Goal: Information Seeking & Learning: Learn about a topic

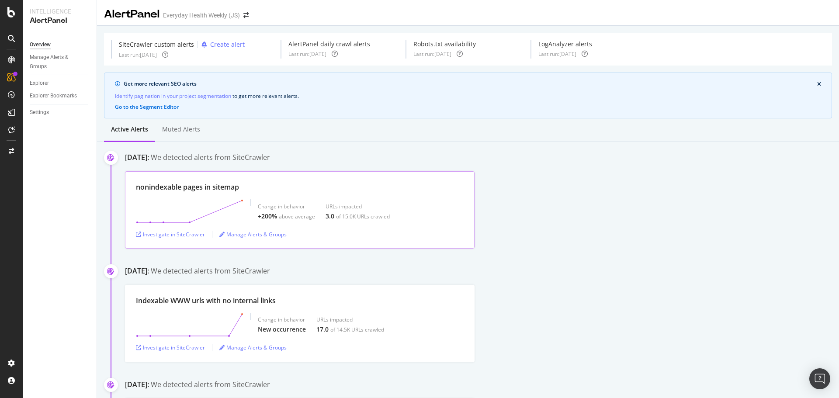
click at [161, 237] on div "Investigate in SiteCrawler" at bounding box center [170, 234] width 69 height 7
click at [42, 101] on div "ActionBoard" at bounding box center [49, 100] width 34 height 9
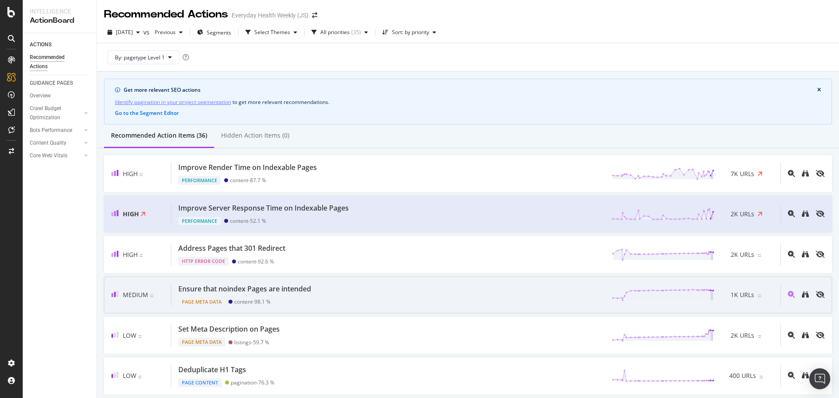
click at [268, 291] on div "Ensure that noindex Pages are intended" at bounding box center [244, 289] width 133 height 10
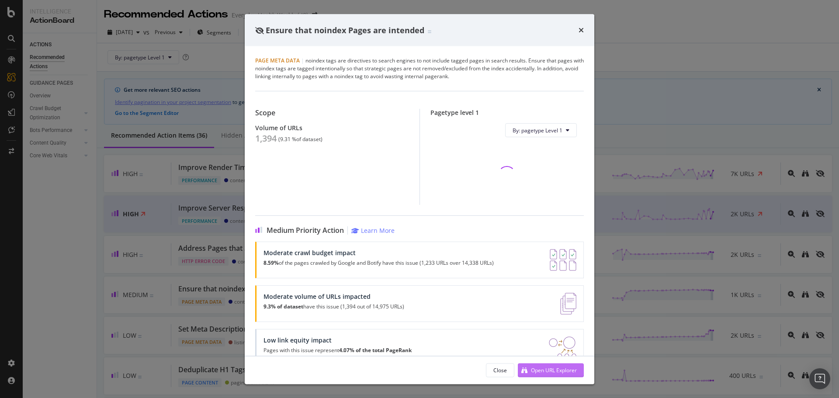
click at [546, 370] on div "Open URL Explorer" at bounding box center [554, 369] width 46 height 7
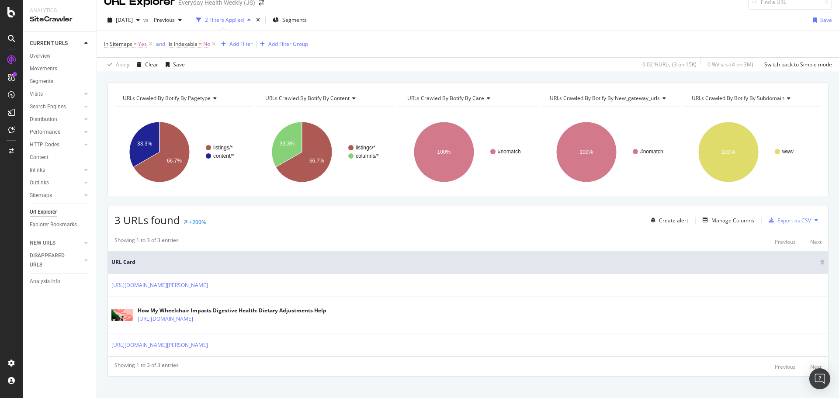
scroll to position [22, 0]
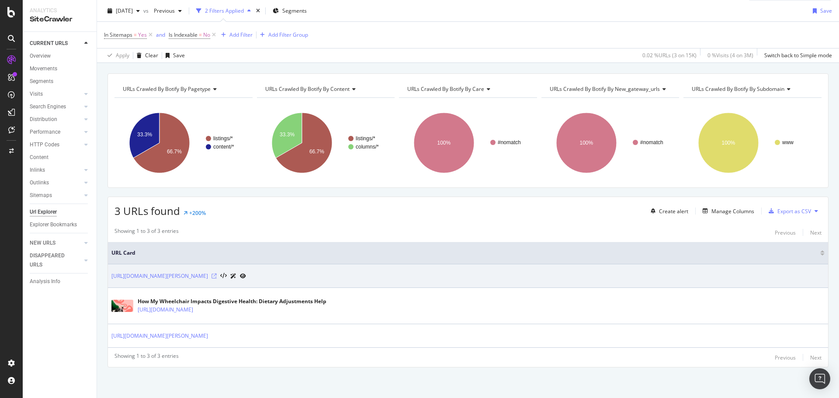
click at [217, 277] on icon at bounding box center [213, 276] width 5 height 5
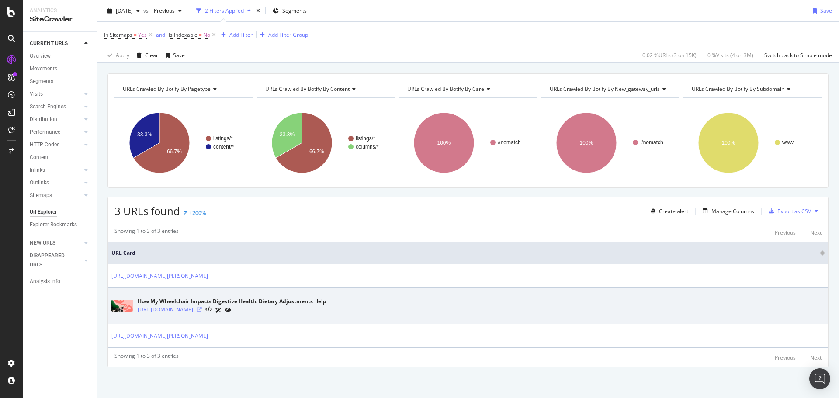
click at [202, 308] on icon at bounding box center [199, 309] width 5 height 5
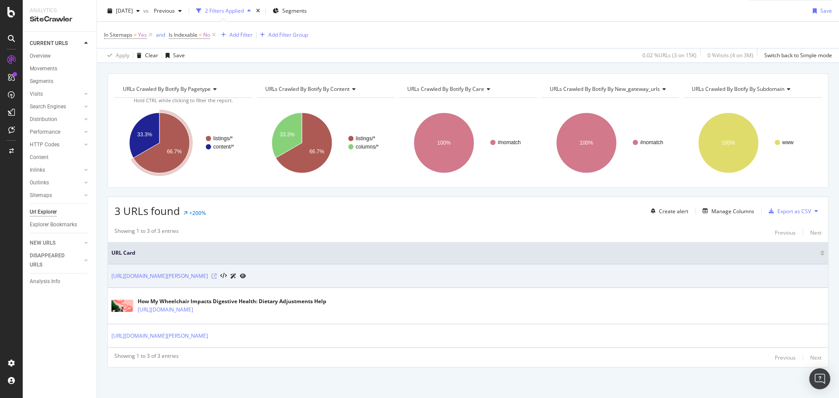
click at [217, 276] on icon at bounding box center [213, 276] width 5 height 5
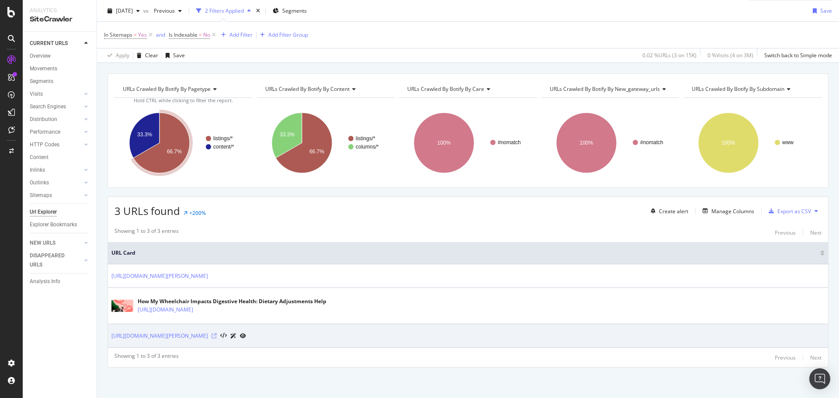
click at [217, 338] on icon at bounding box center [213, 335] width 5 height 5
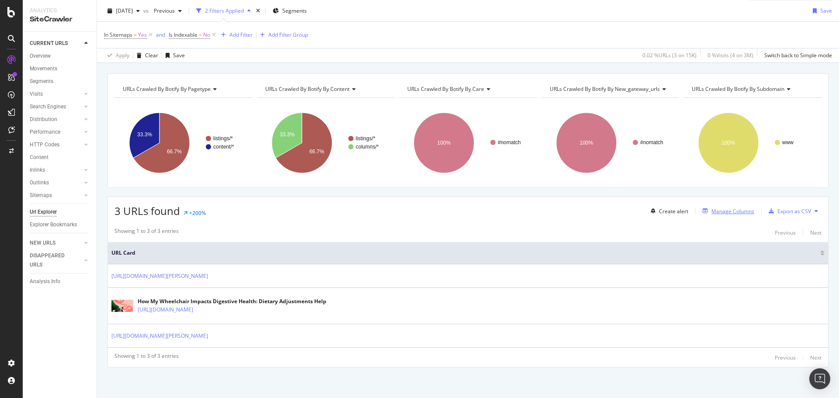
click at [719, 210] on div "Manage Columns" at bounding box center [732, 211] width 43 height 7
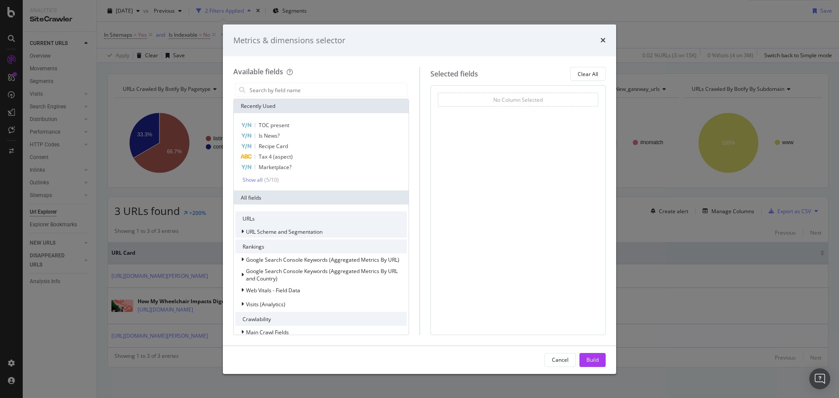
click at [283, 232] on span "URL Scheme and Segmentation" at bounding box center [284, 231] width 76 height 7
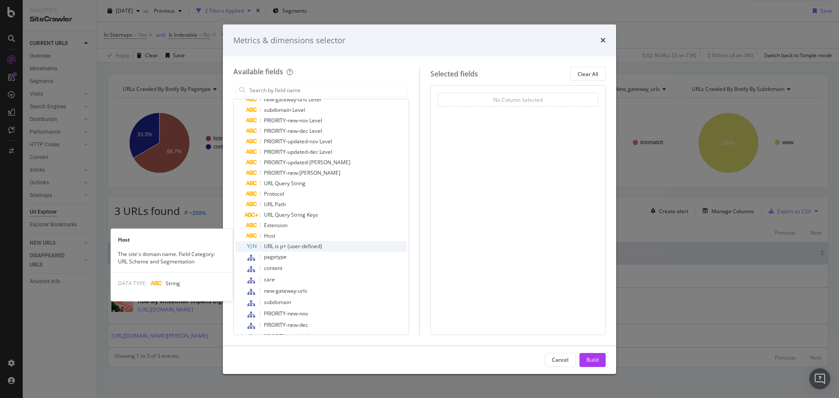
scroll to position [350, 0]
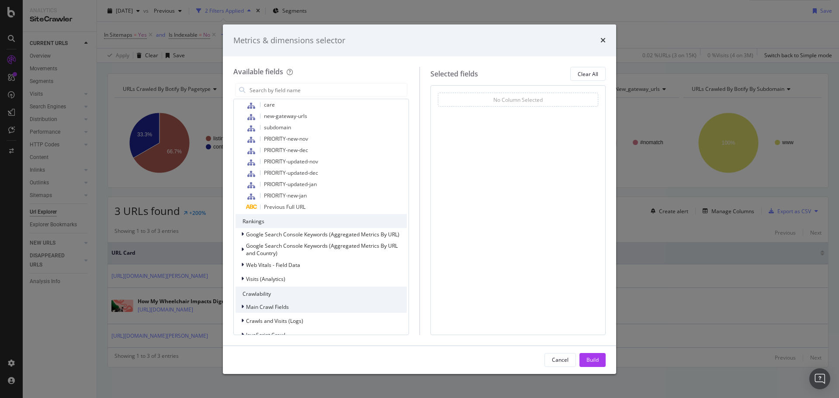
click at [280, 305] on span "Main Crawl Fields" at bounding box center [267, 306] width 43 height 7
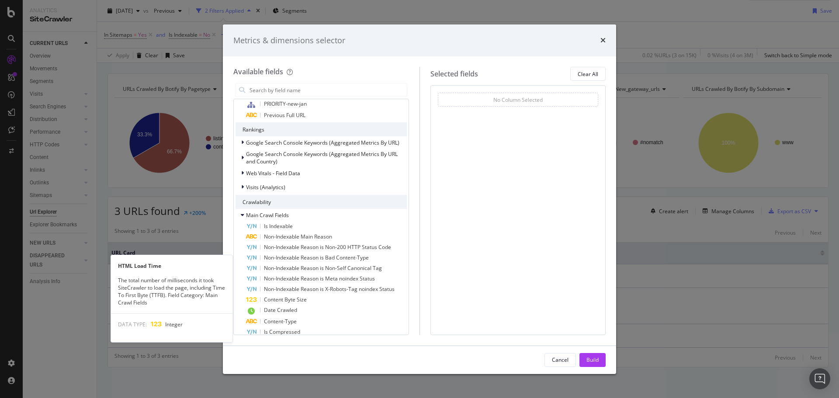
scroll to position [524, 0]
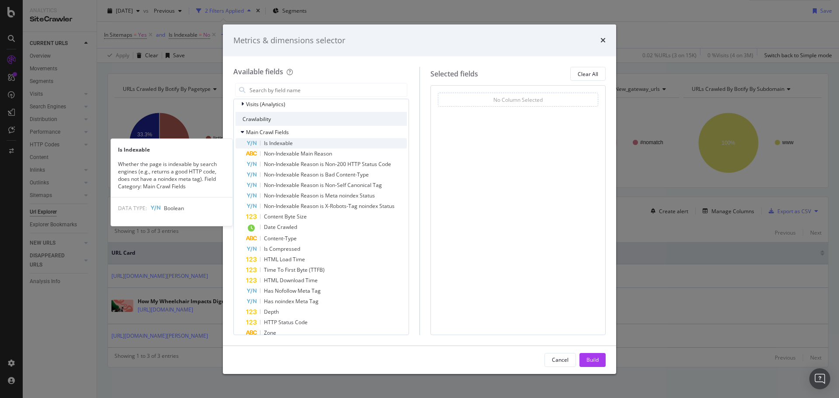
click at [284, 140] on span "Is Indexable" at bounding box center [278, 142] width 29 height 7
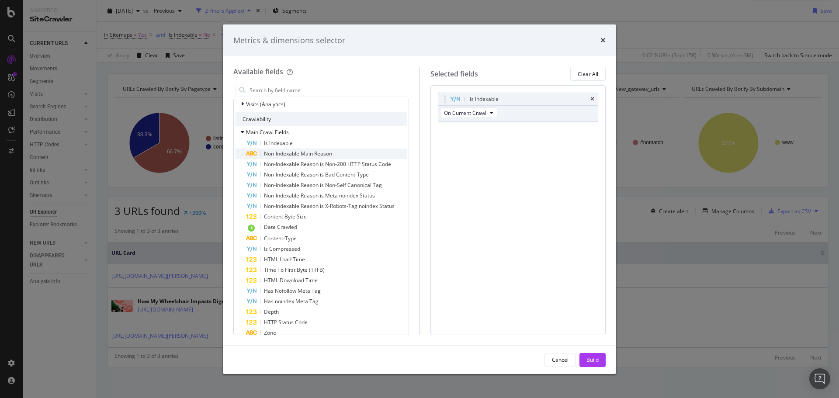
click at [286, 154] on span "Non-Indexable Main Reason" at bounding box center [298, 153] width 68 height 7
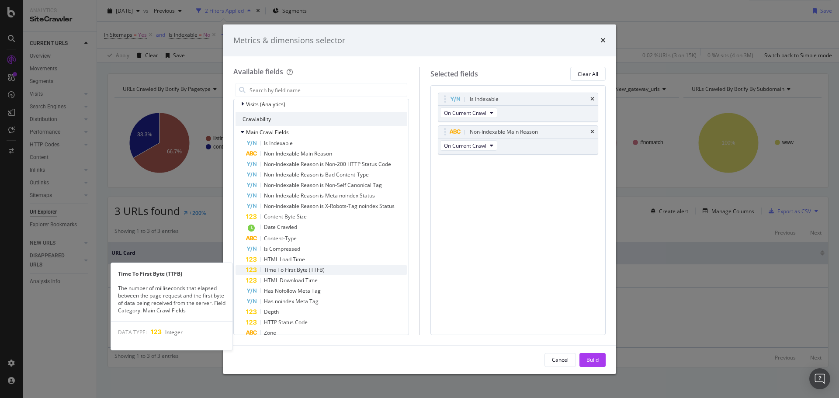
scroll to position [568, 0]
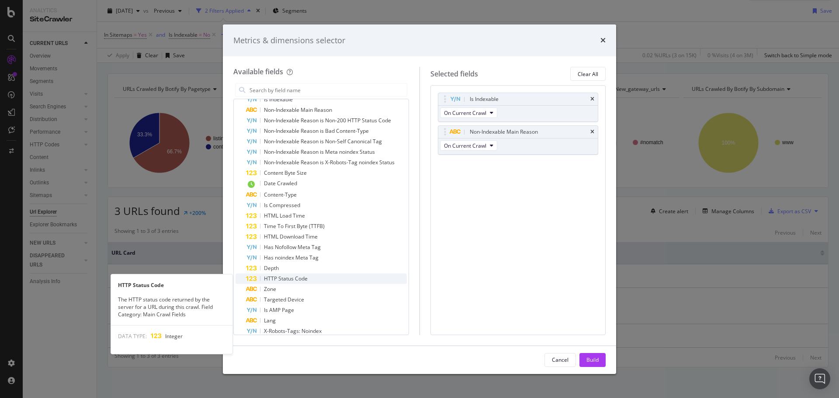
click at [288, 277] on span "HTTP Status Code" at bounding box center [286, 278] width 44 height 7
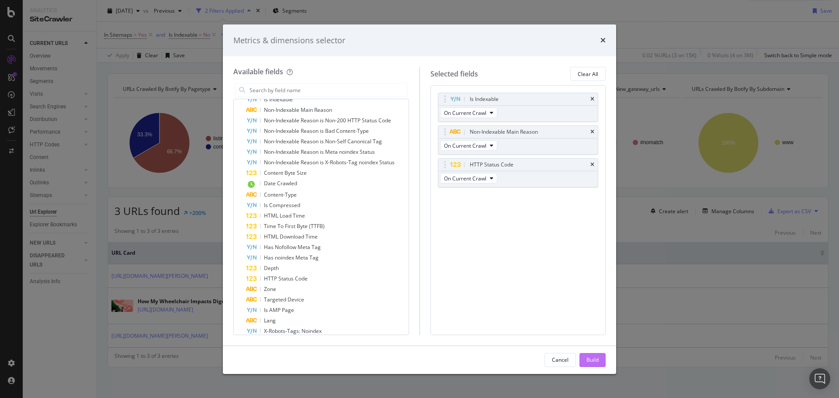
click at [589, 357] on div "Build" at bounding box center [592, 359] width 12 height 7
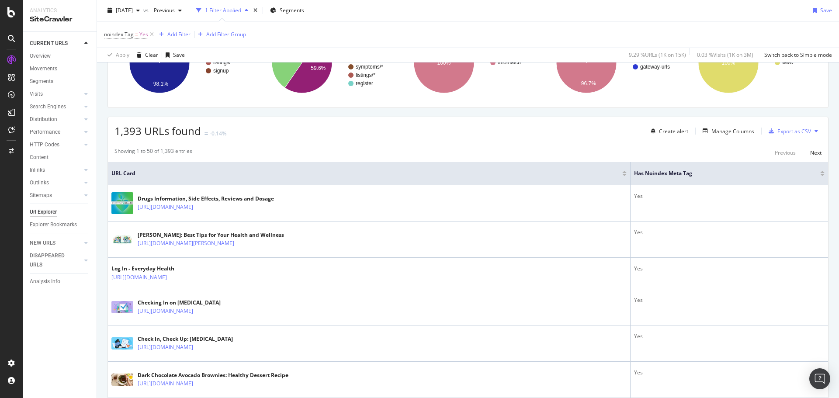
scroll to position [44, 0]
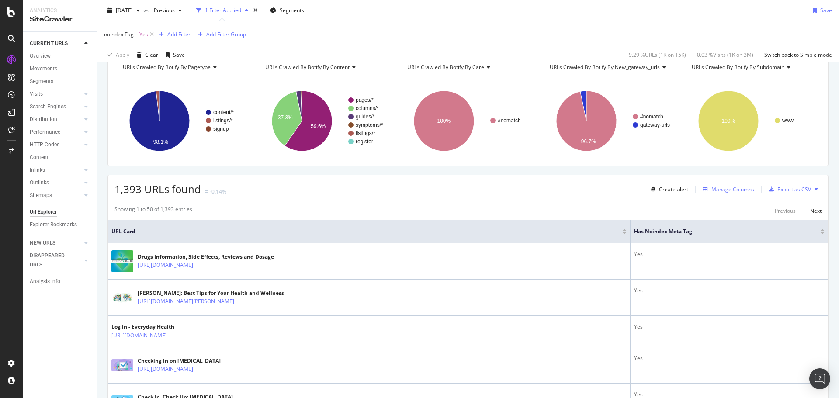
click at [739, 189] on div "Manage Columns" at bounding box center [732, 189] width 43 height 7
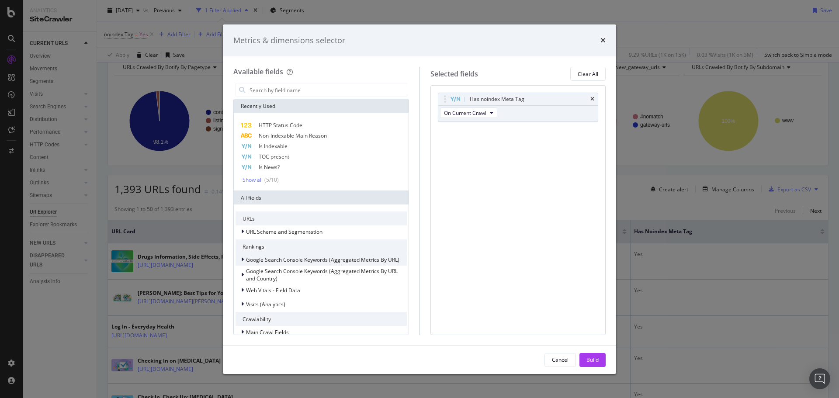
click at [286, 263] on div "Google Search Console Keywords (Aggregated Metrics By URL)" at bounding box center [317, 259] width 164 height 9
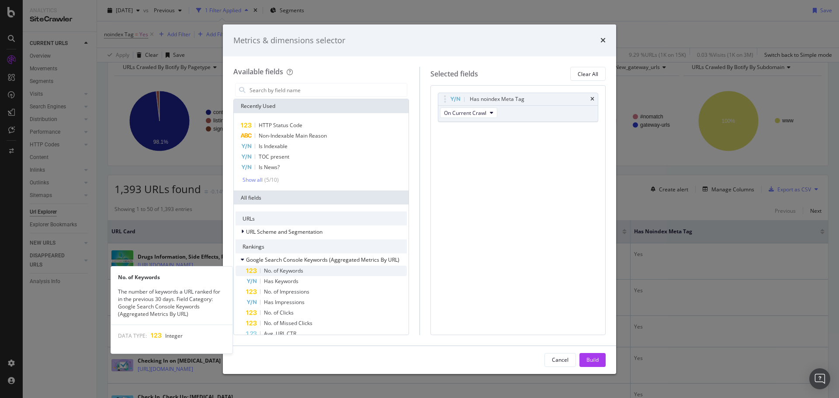
click at [284, 270] on span "No. of Keywords" at bounding box center [283, 270] width 39 height 7
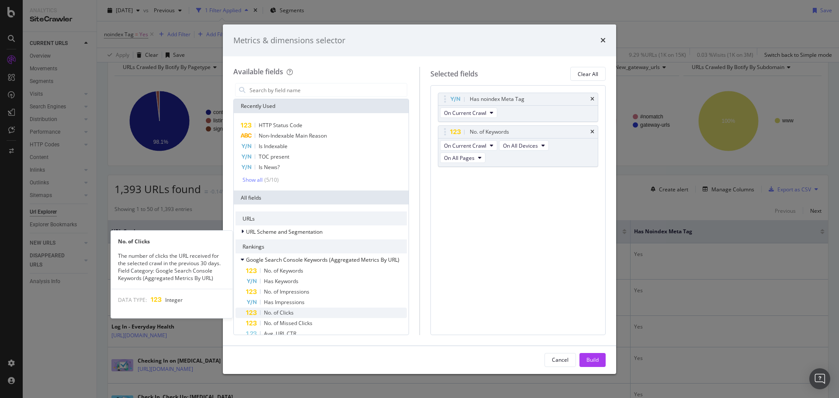
click at [287, 312] on span "No. of Clicks" at bounding box center [279, 312] width 30 height 7
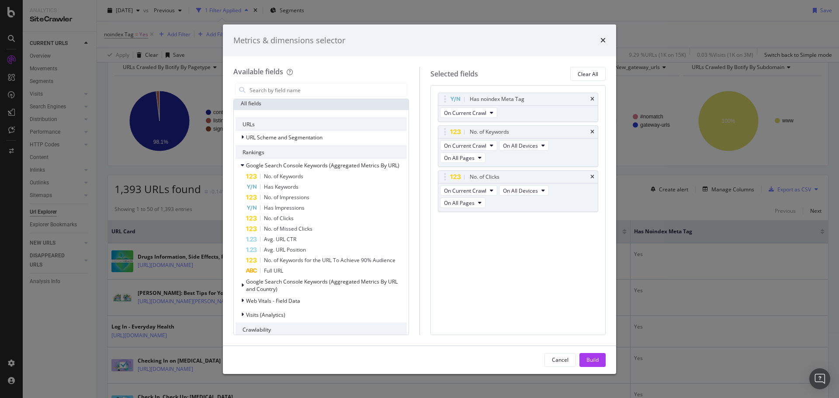
scroll to position [175, 0]
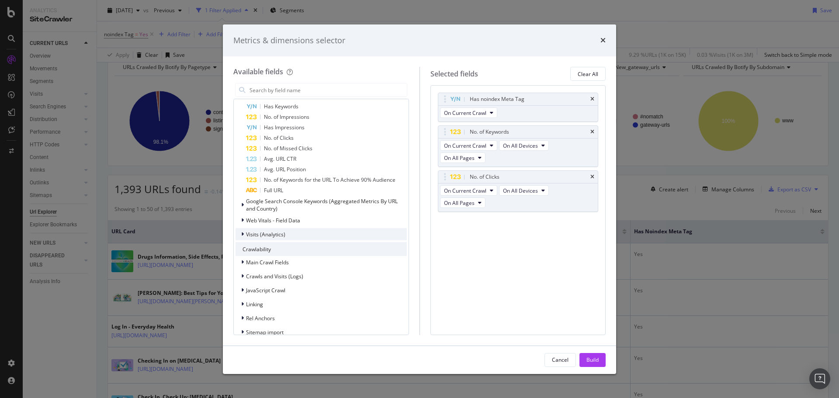
click at [261, 235] on span "Visits (Analytics)" at bounding box center [265, 234] width 39 height 7
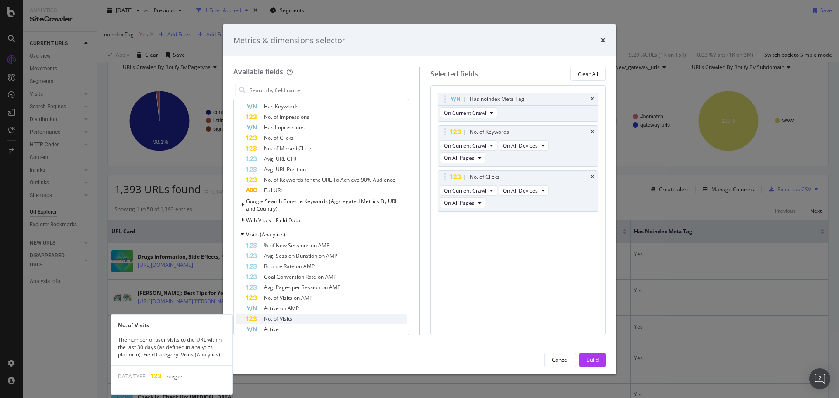
click at [285, 317] on span "No. of Visits" at bounding box center [278, 318] width 28 height 7
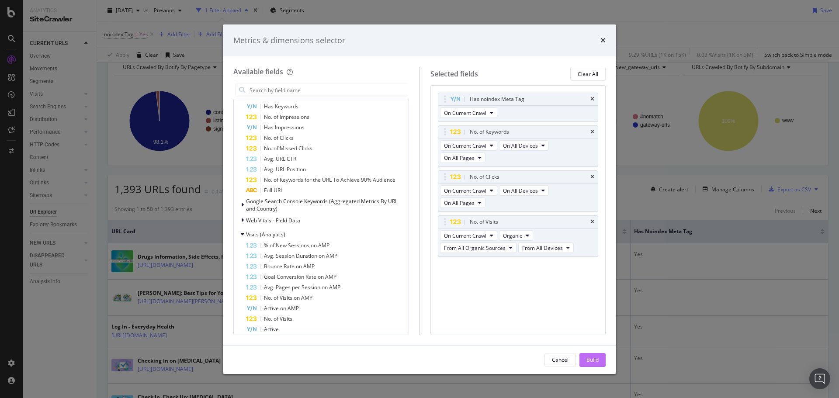
click at [593, 358] on div "Build" at bounding box center [592, 359] width 12 height 7
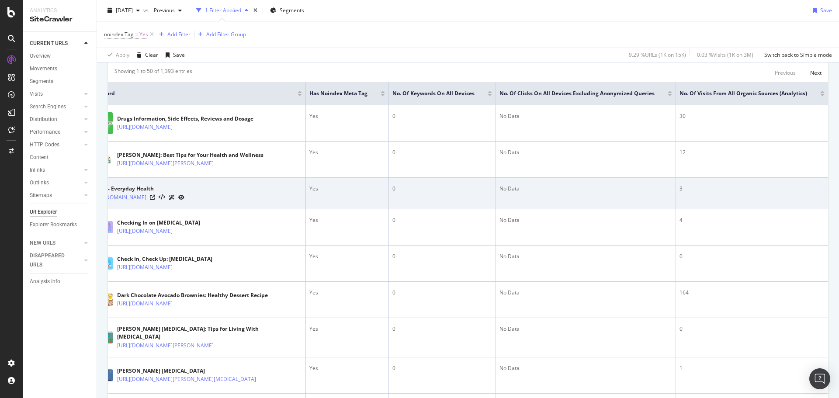
scroll to position [92, 0]
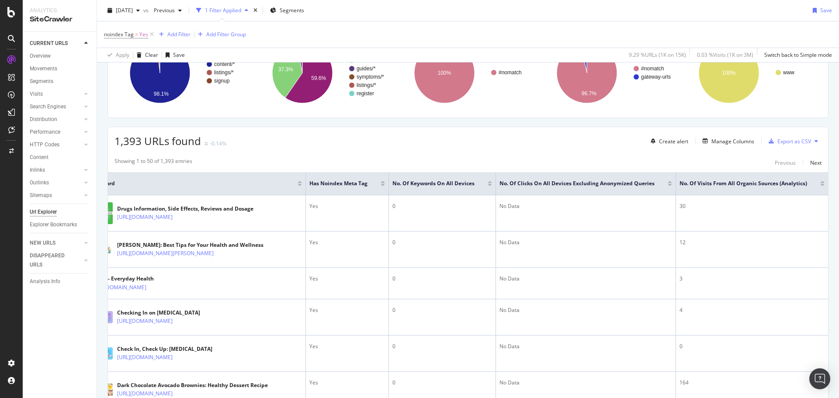
click at [820, 185] on div at bounding box center [822, 185] width 4 height 2
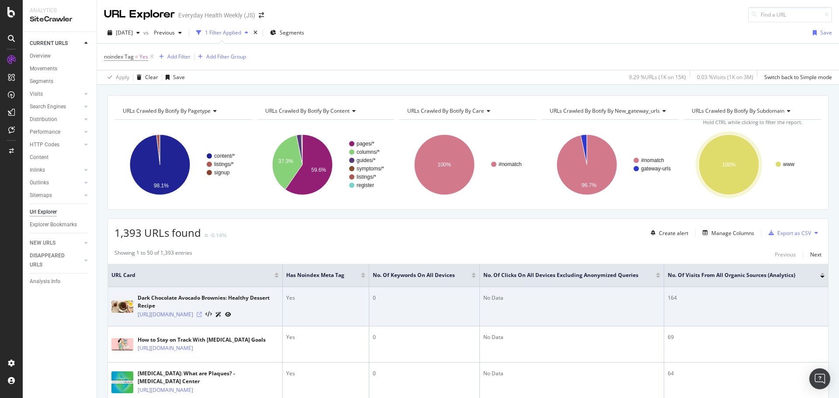
click at [202, 317] on icon at bounding box center [199, 314] width 5 height 5
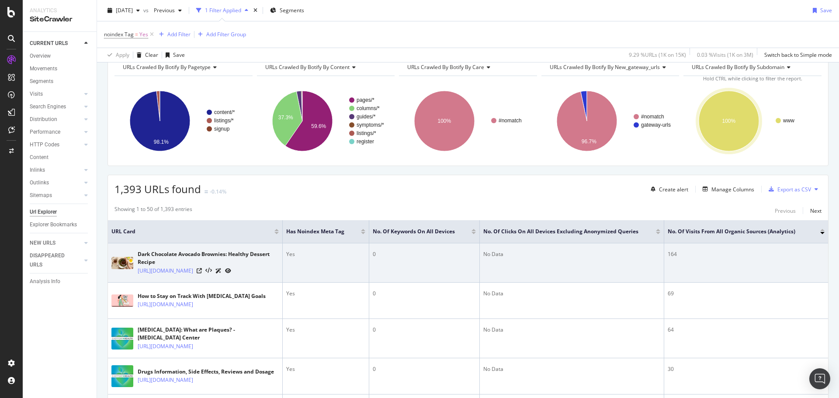
scroll to position [131, 0]
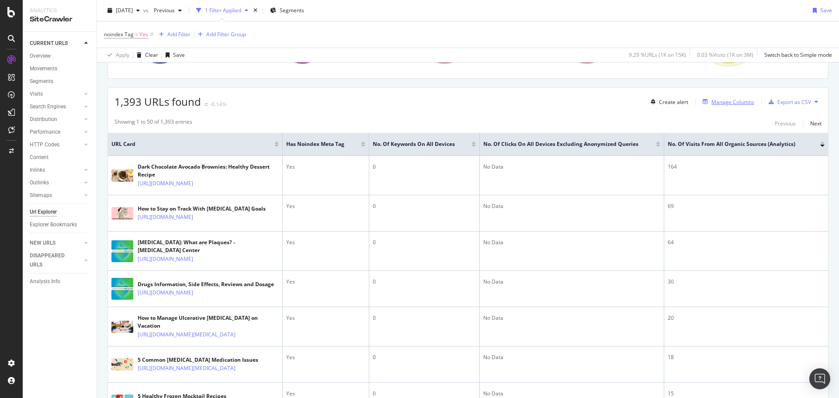
click at [721, 105] on div "Manage Columns" at bounding box center [732, 101] width 43 height 7
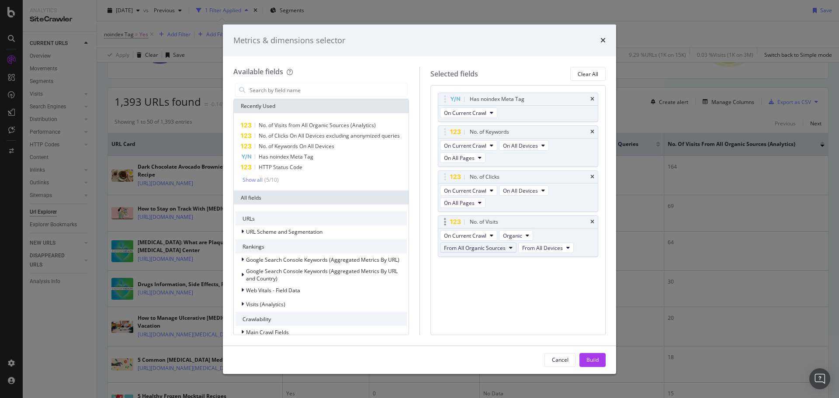
click at [510, 249] on icon "modal" at bounding box center [510, 247] width 3 height 5
click at [479, 295] on span "From Bing" at bounding box center [480, 296] width 67 height 8
click at [594, 360] on div "Build" at bounding box center [592, 359] width 12 height 7
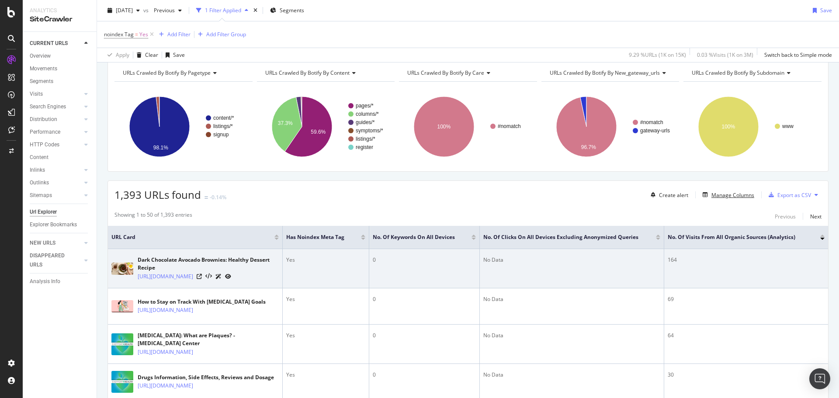
scroll to position [87, 0]
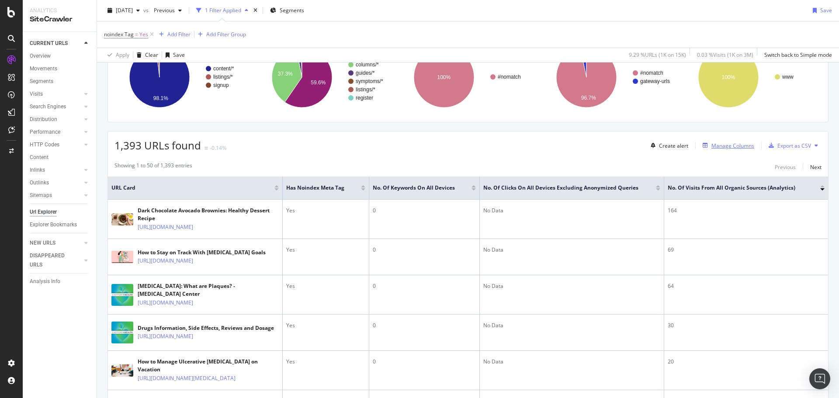
click at [733, 147] on div "Manage Columns" at bounding box center [732, 145] width 43 height 7
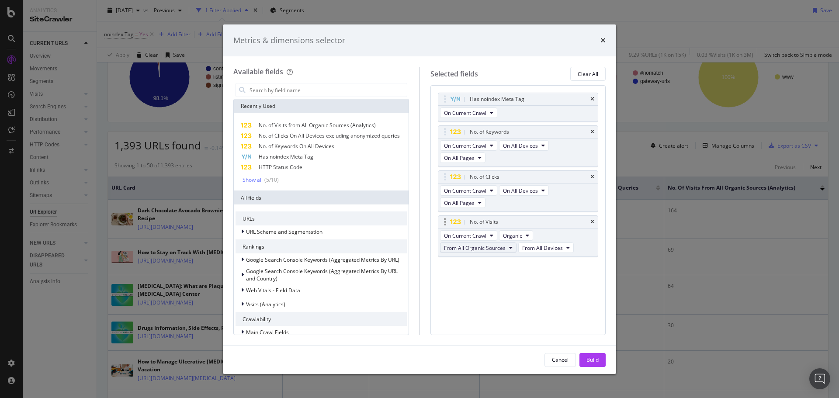
click at [498, 248] on span "From All Organic Sources" at bounding box center [475, 247] width 62 height 7
click at [476, 292] on span "From Bing" at bounding box center [480, 296] width 67 height 8
click at [499, 249] on span "From All Organic Sources" at bounding box center [475, 247] width 62 height 7
click at [473, 294] on span "From Bing" at bounding box center [480, 296] width 67 height 8
click at [287, 310] on div "Visits (Analytics)" at bounding box center [320, 304] width 171 height 12
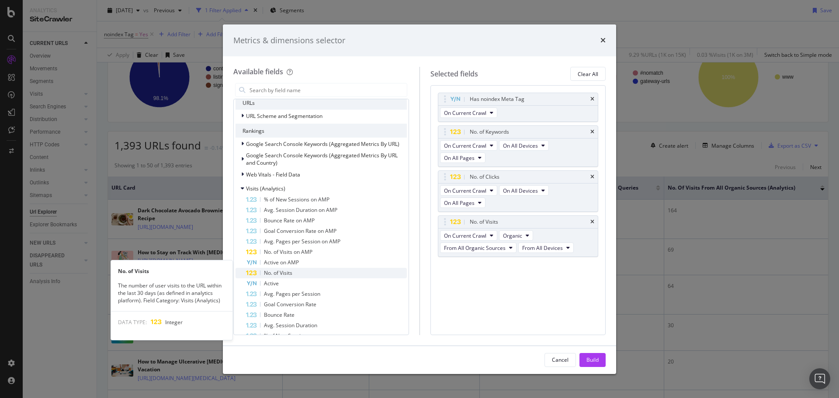
scroll to position [131, 0]
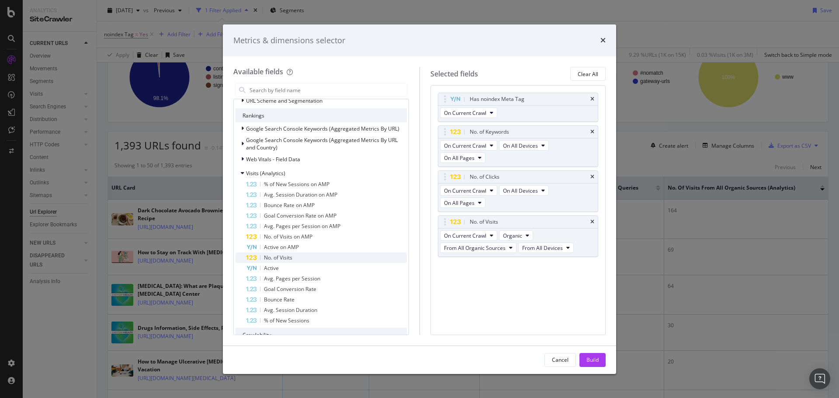
click at [297, 263] on div "No. of Visits" at bounding box center [326, 258] width 161 height 10
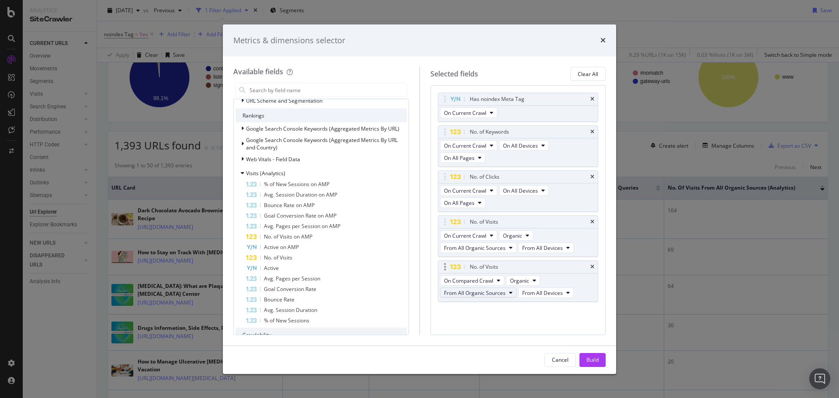
click at [478, 295] on span "From All Organic Sources" at bounding box center [475, 292] width 62 height 7
click at [469, 337] on span "From Bing" at bounding box center [480, 341] width 67 height 8
click at [557, 296] on span "From All Devices" at bounding box center [542, 292] width 41 height 7
click at [498, 309] on div "Has noindex Meta Tag On Current Crawl No. of Keywords On Current Crawl On All D…" at bounding box center [518, 207] width 161 height 228
click at [524, 279] on span "Organic" at bounding box center [519, 280] width 19 height 7
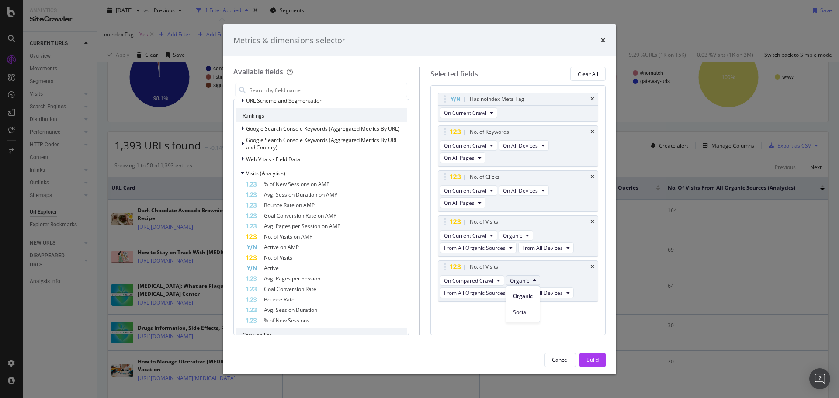
click at [491, 321] on div "Has noindex Meta Tag On Current Crawl No. of Keywords On Current Crawl On All D…" at bounding box center [518, 209] width 176 height 249
click at [484, 282] on span "On Compared Crawl" at bounding box center [468, 280] width 49 height 7
click at [476, 299] on span "On Current Crawl" at bounding box center [472, 296] width 50 height 8
click at [486, 295] on span "From All Organic Sources" at bounding box center [475, 292] width 62 height 7
click at [474, 339] on span "From Bing" at bounding box center [480, 341] width 67 height 8
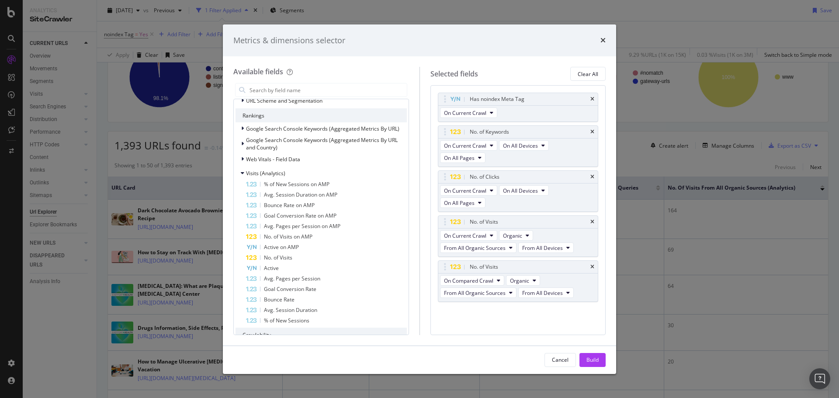
click at [586, 356] on div "Build" at bounding box center [592, 359] width 12 height 13
